Goal: Task Accomplishment & Management: Use online tool/utility

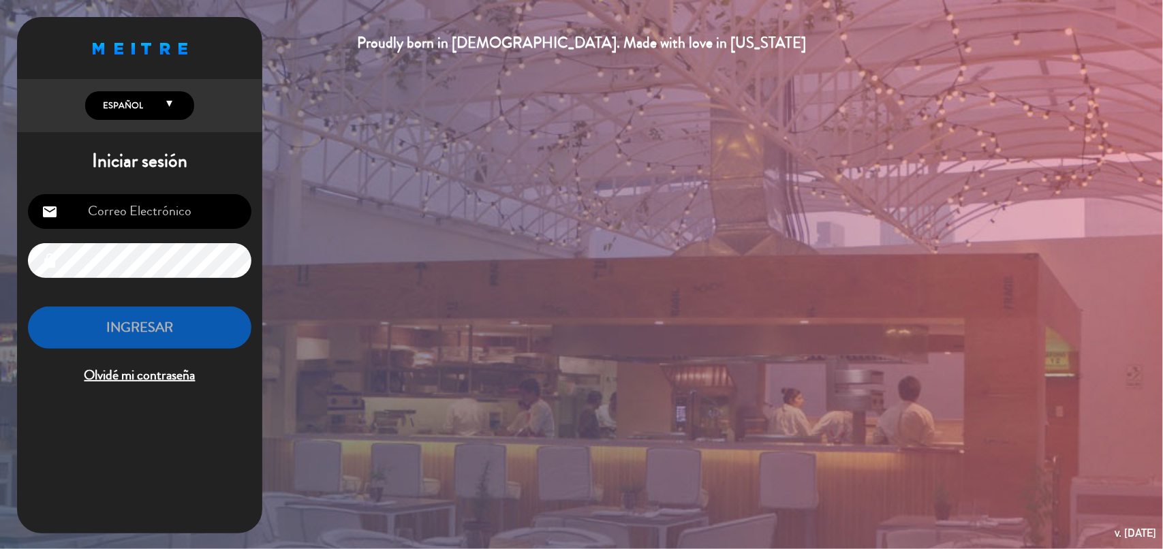
type input "[EMAIL_ADDRESS][DOMAIN_NAME]"
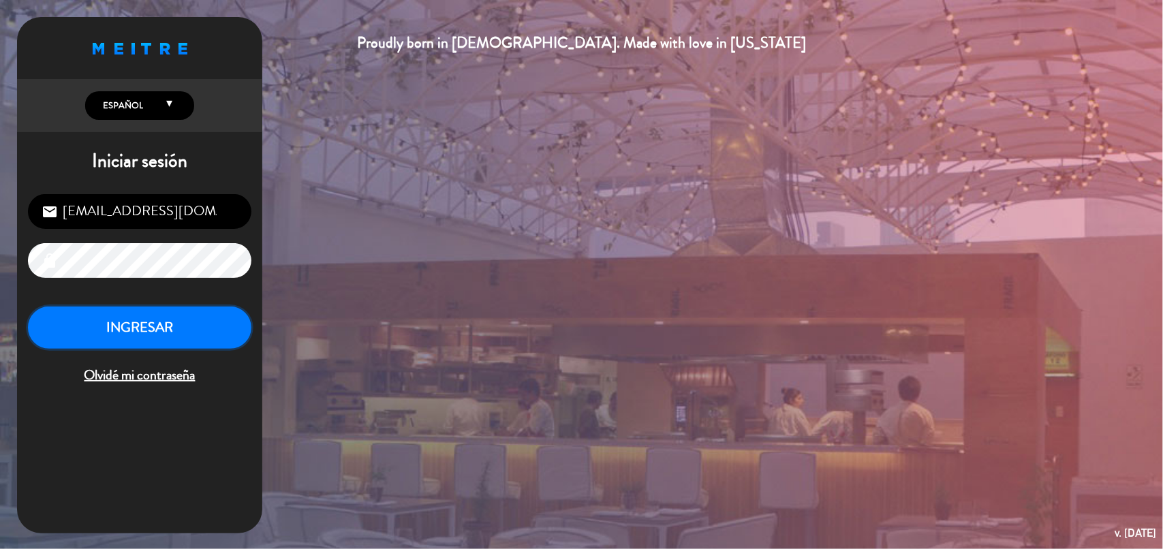
click at [129, 332] on button "INGRESAR" at bounding box center [139, 328] width 223 height 43
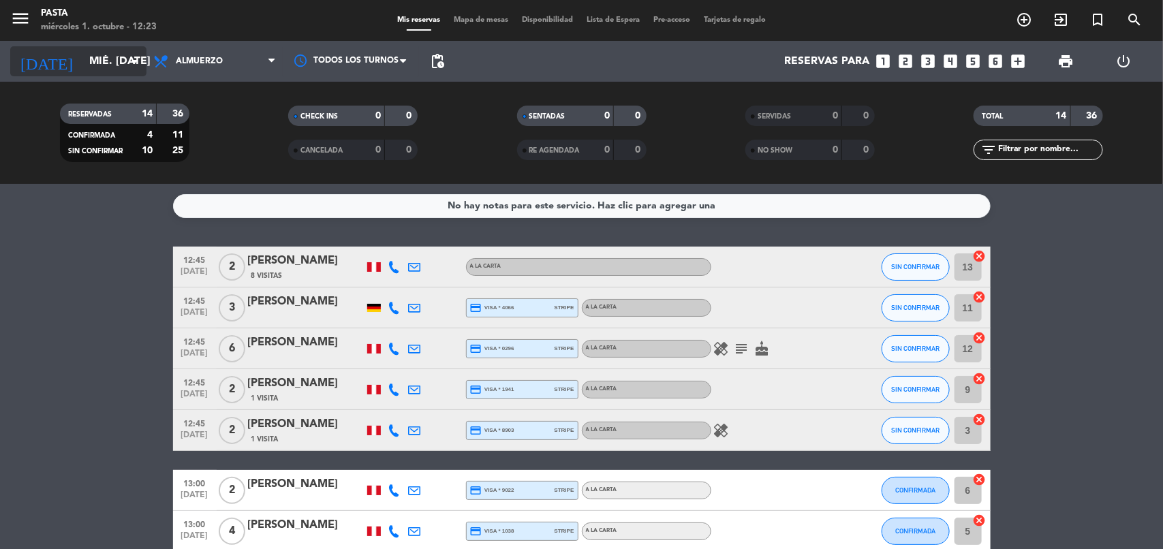
click at [127, 60] on icon "arrow_drop_down" at bounding box center [135, 61] width 16 height 16
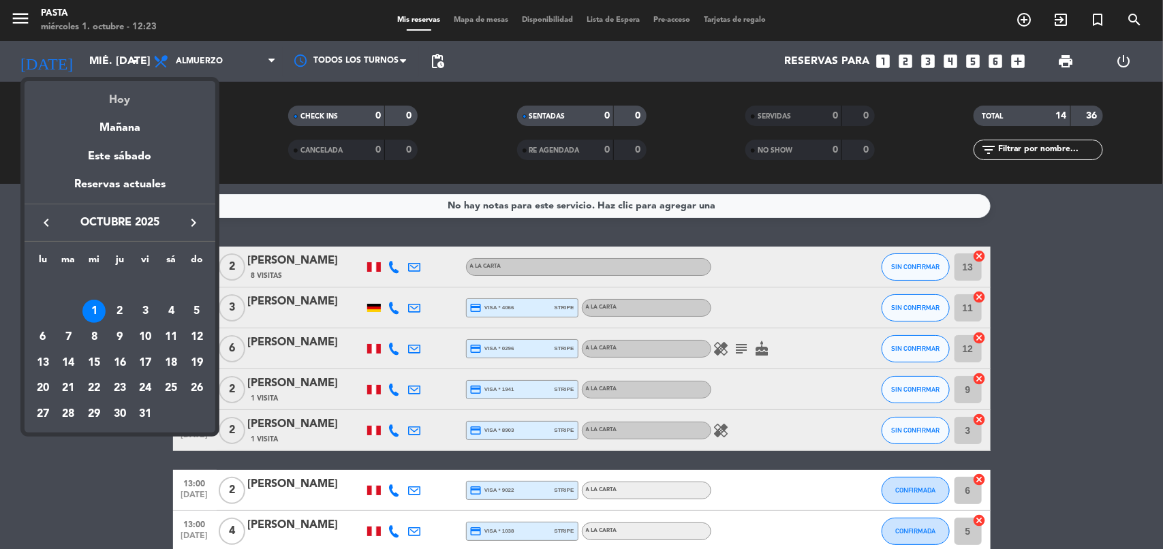
click at [127, 91] on div "Hoy" at bounding box center [120, 95] width 191 height 28
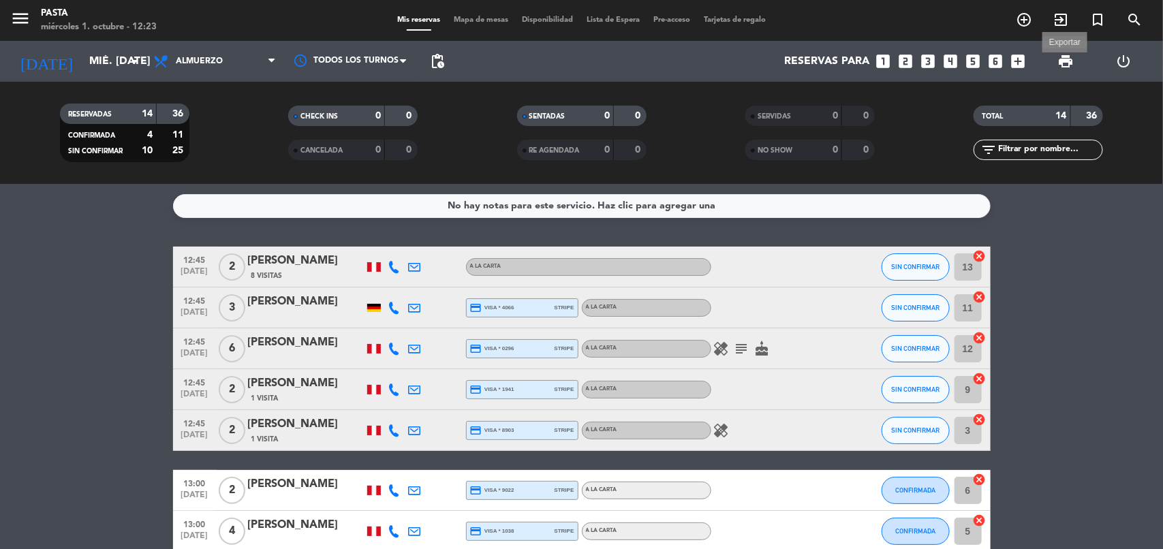
click at [1067, 57] on span "print" at bounding box center [1065, 61] width 16 height 16
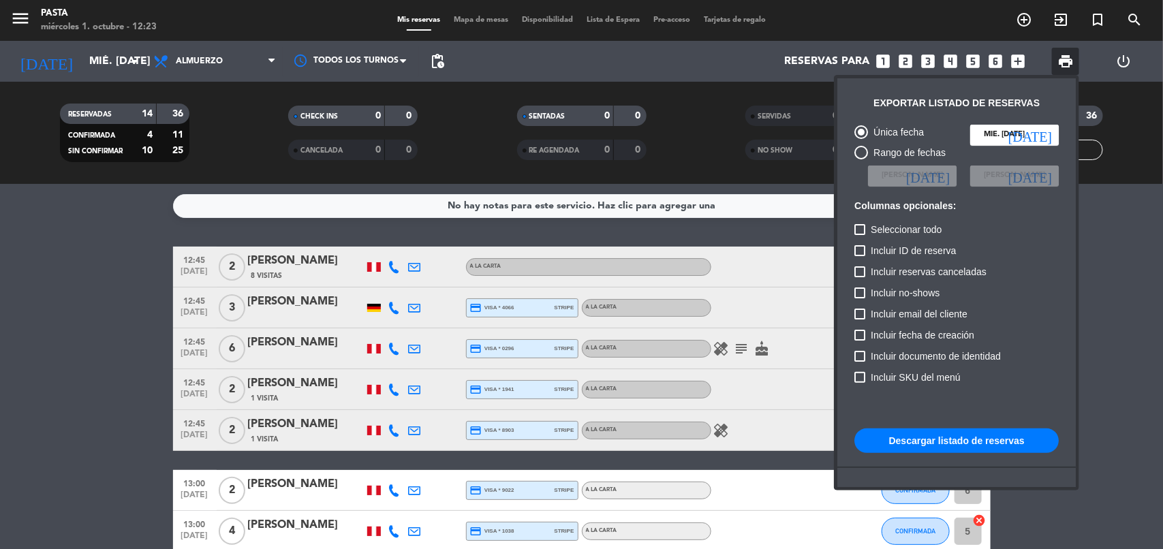
click at [970, 450] on button "Descargar listado de reservas" at bounding box center [956, 441] width 204 height 25
